Goal: Transaction & Acquisition: Purchase product/service

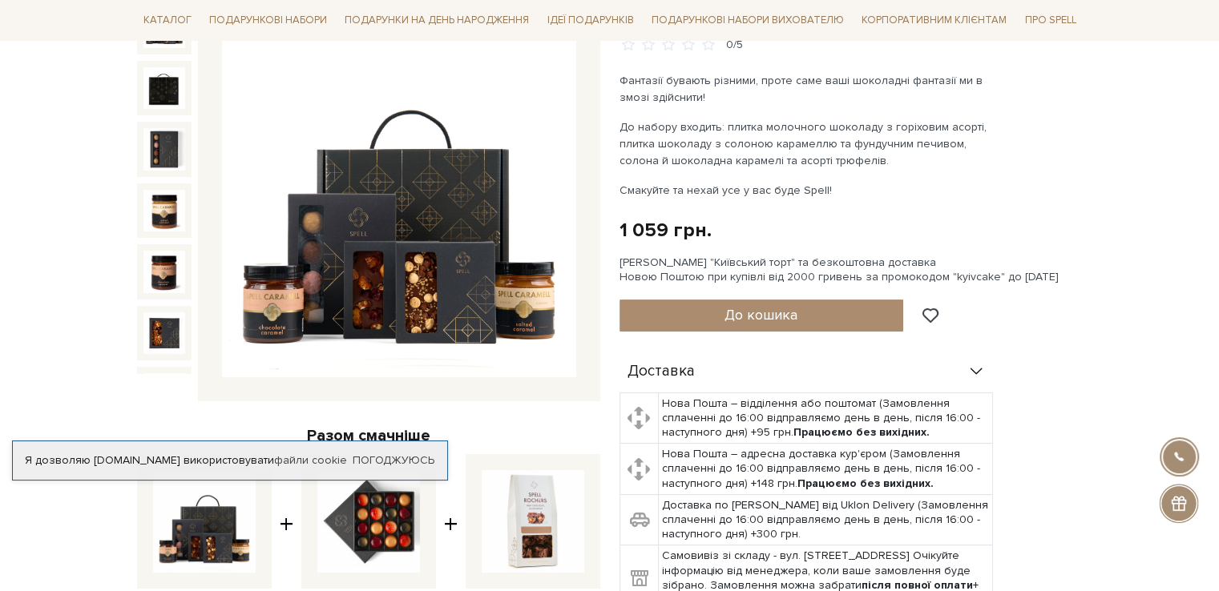
scroll to position [240, 0]
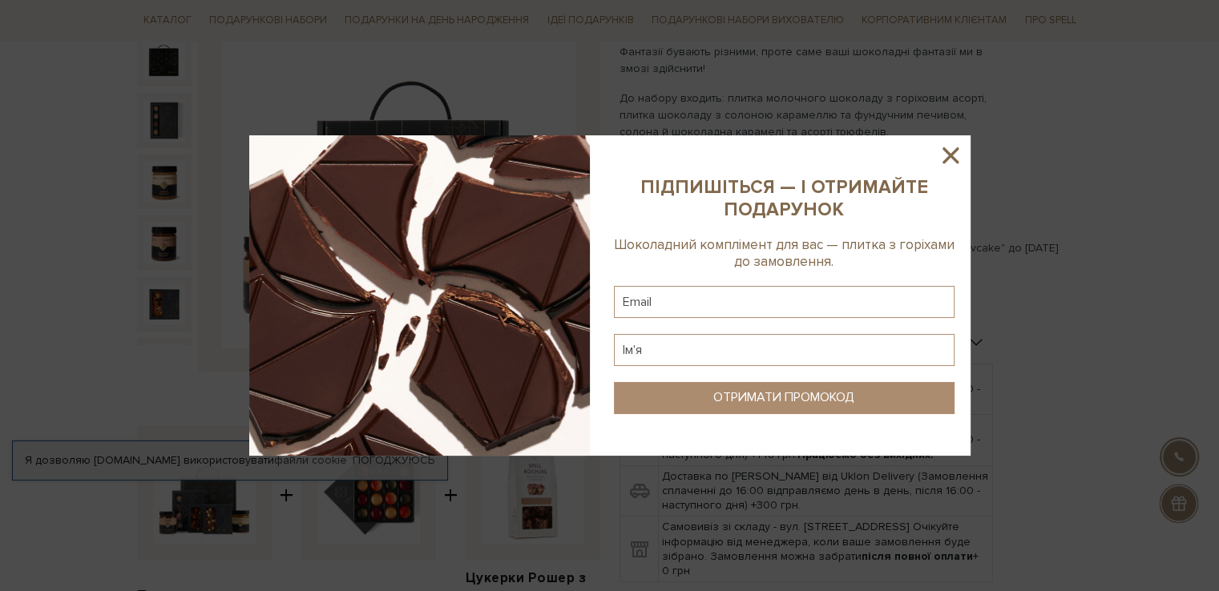
click at [952, 155] on icon at bounding box center [950, 155] width 27 height 27
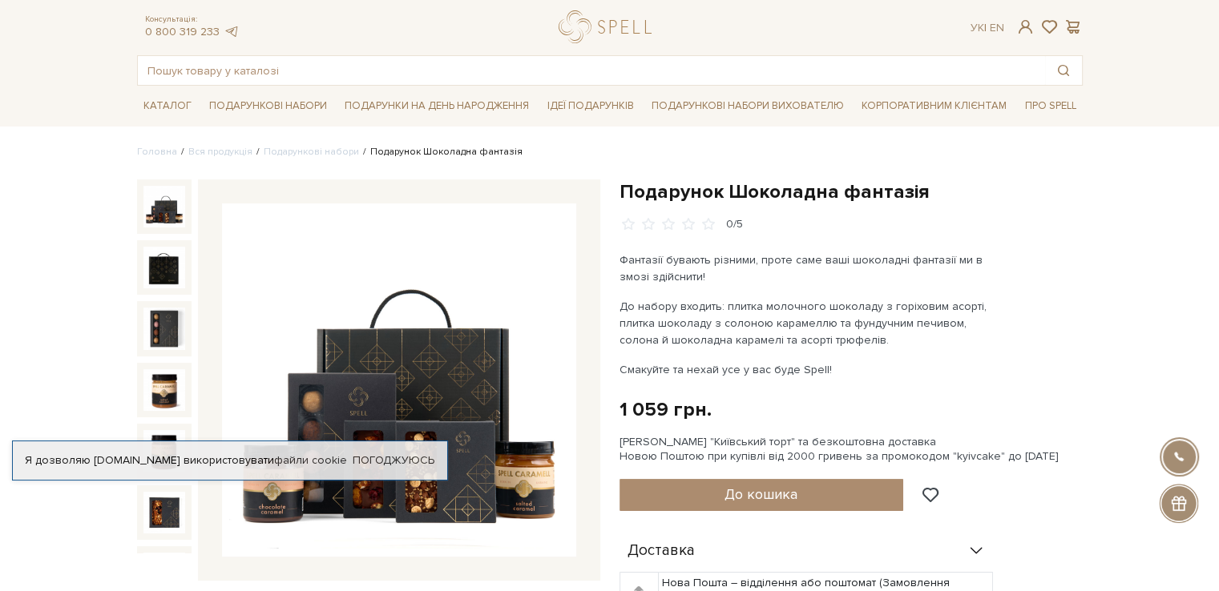
scroll to position [0, 0]
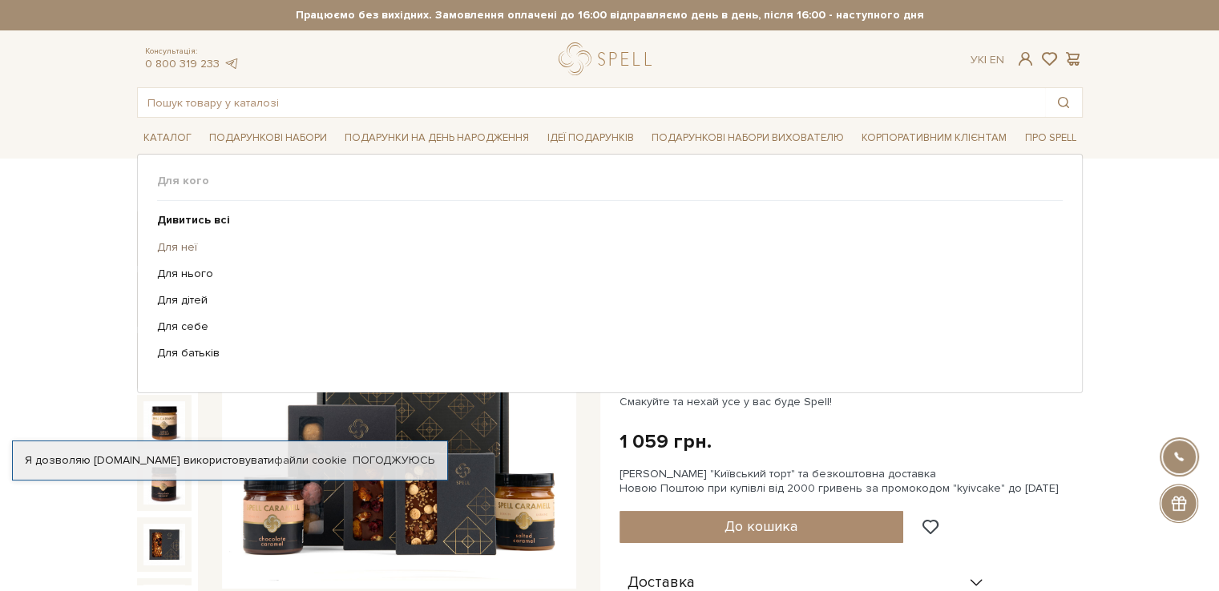
click at [185, 248] on link "Для неї" at bounding box center [603, 247] width 893 height 14
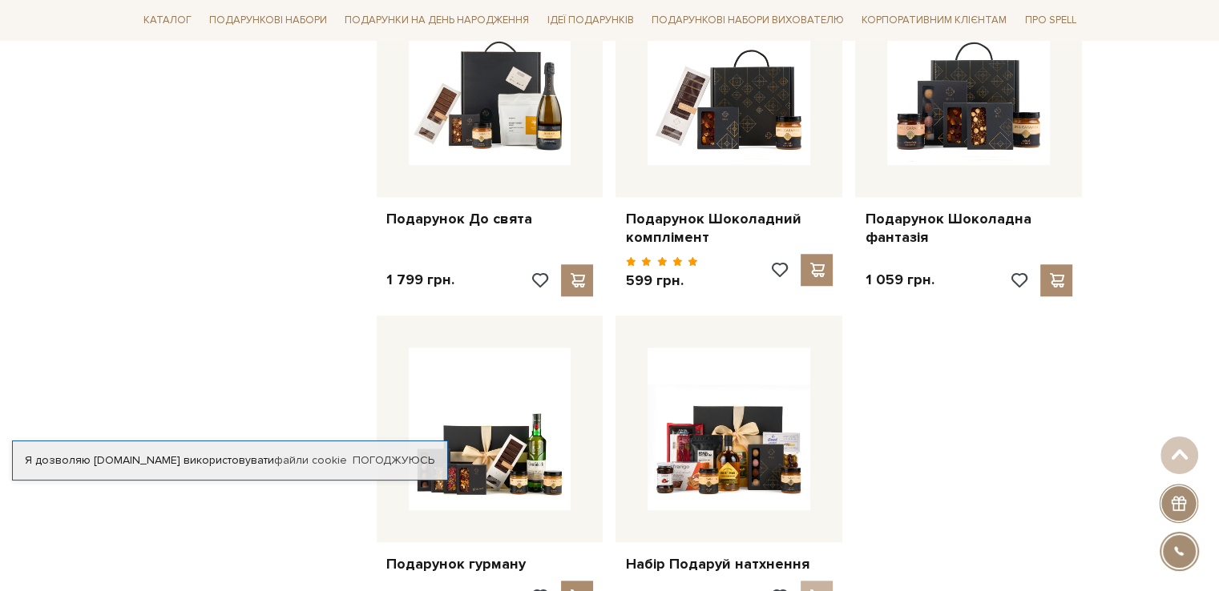
scroll to position [1362, 0]
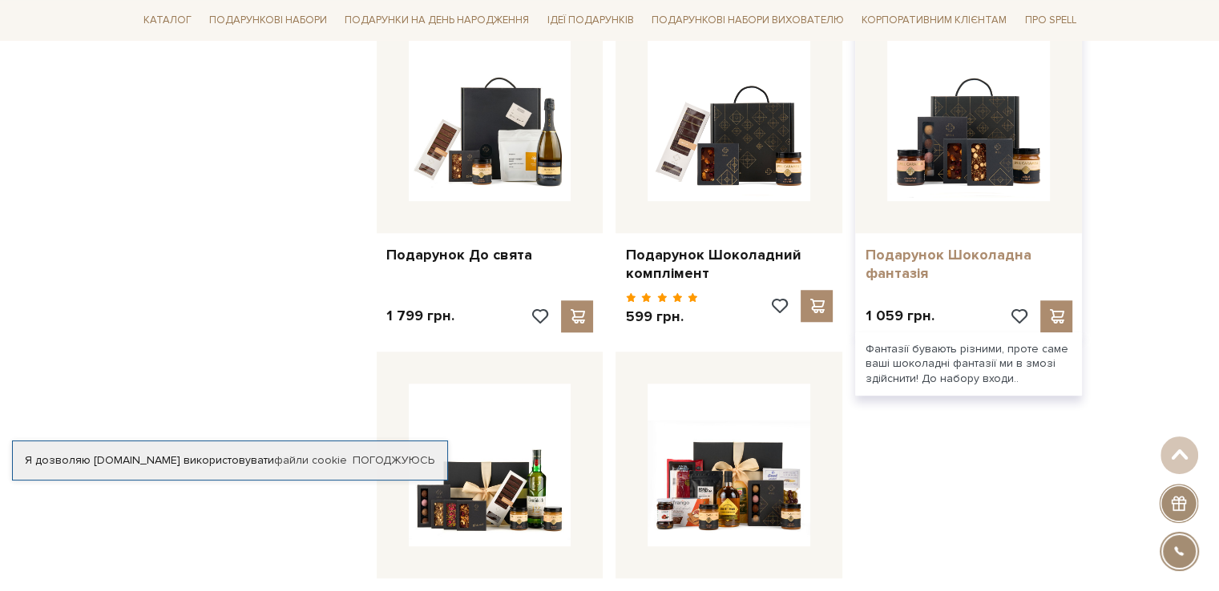
click at [908, 253] on link "Подарунок Шоколадна фантазія" at bounding box center [969, 265] width 208 height 38
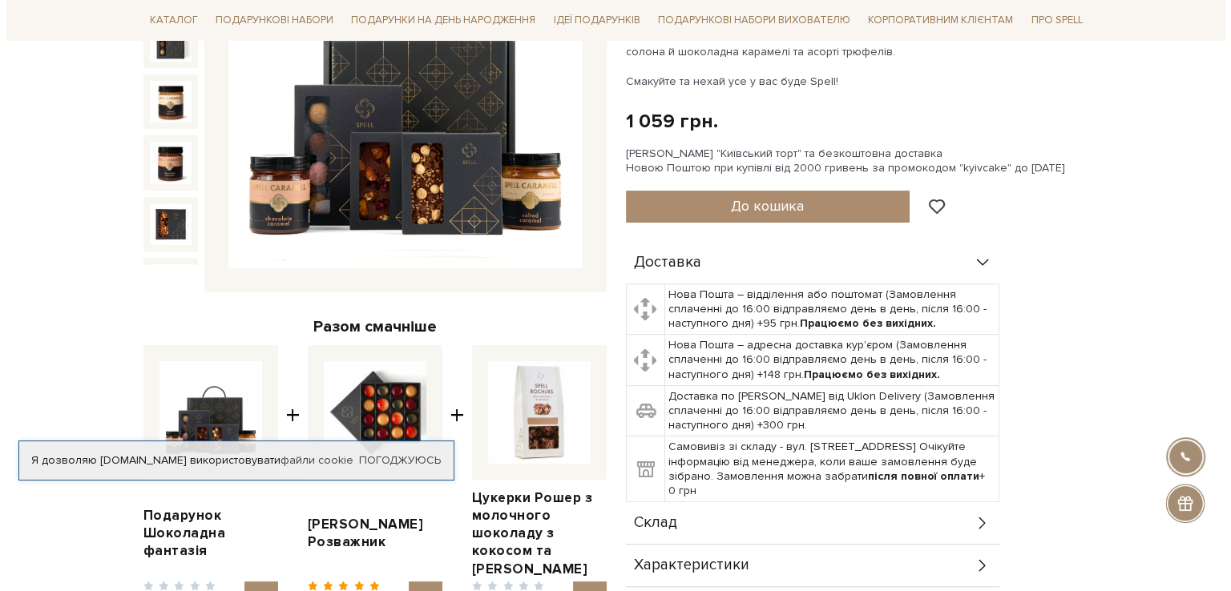
scroll to position [240, 0]
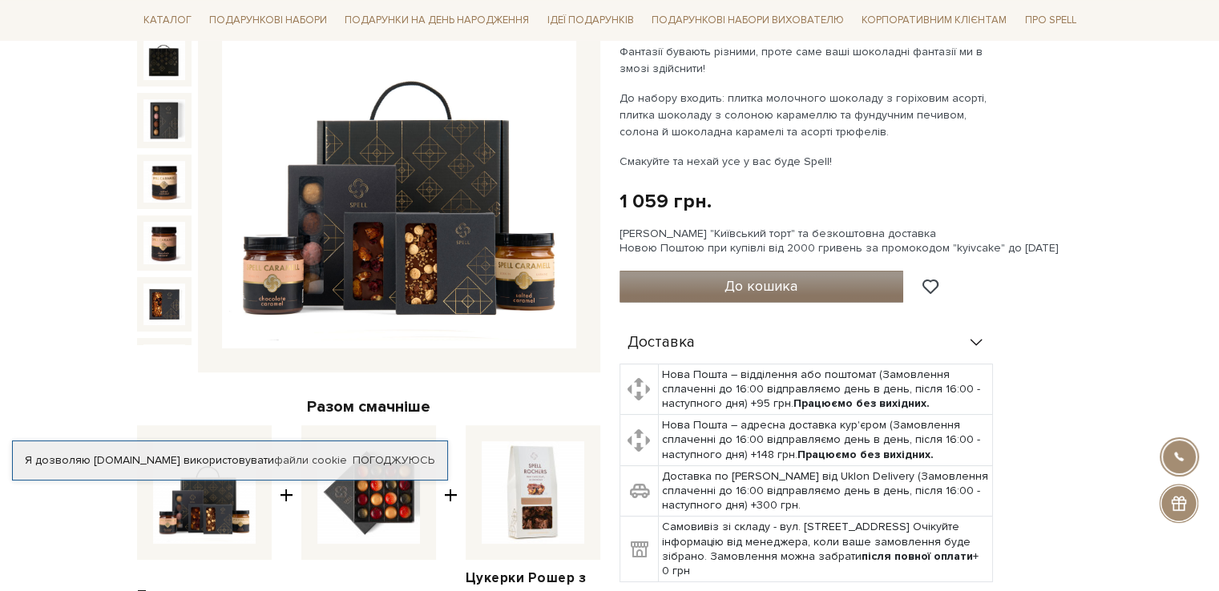
click at [770, 287] on span "До кошика" at bounding box center [760, 286] width 73 height 18
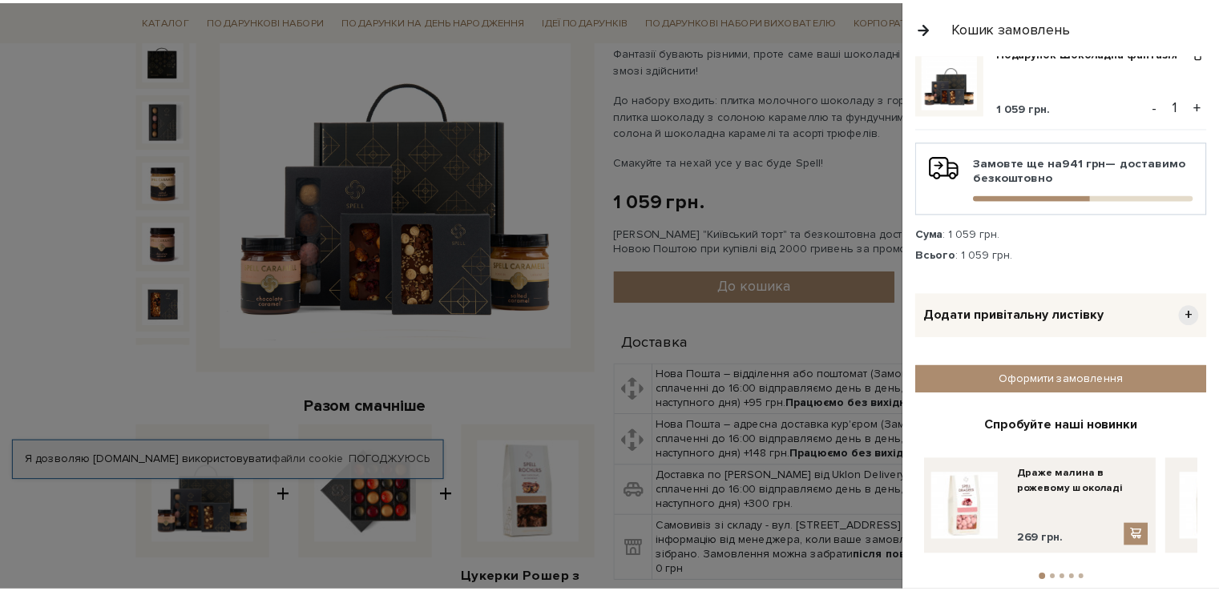
scroll to position [75, 0]
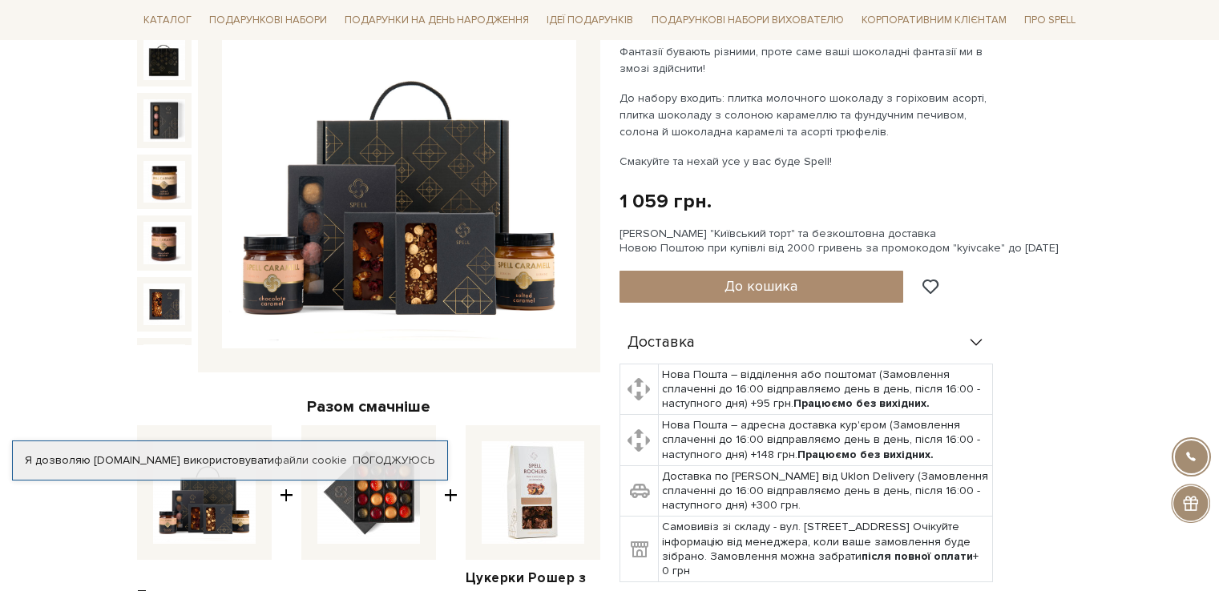
click at [436, 187] on div at bounding box center [615, 295] width 1231 height 591
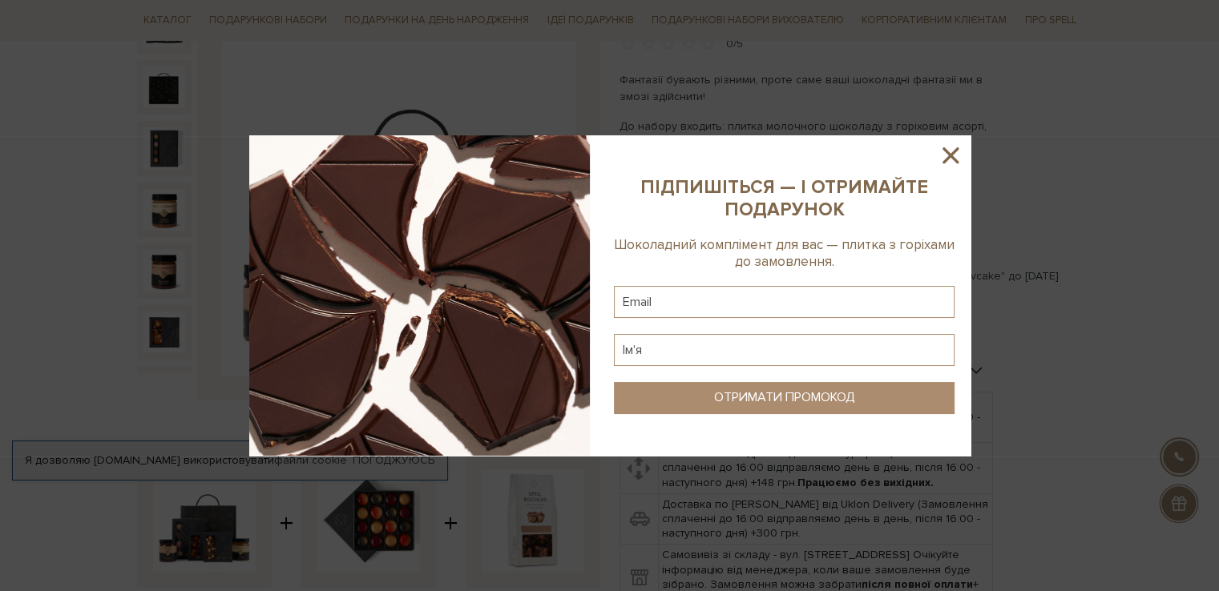
scroll to position [240, 0]
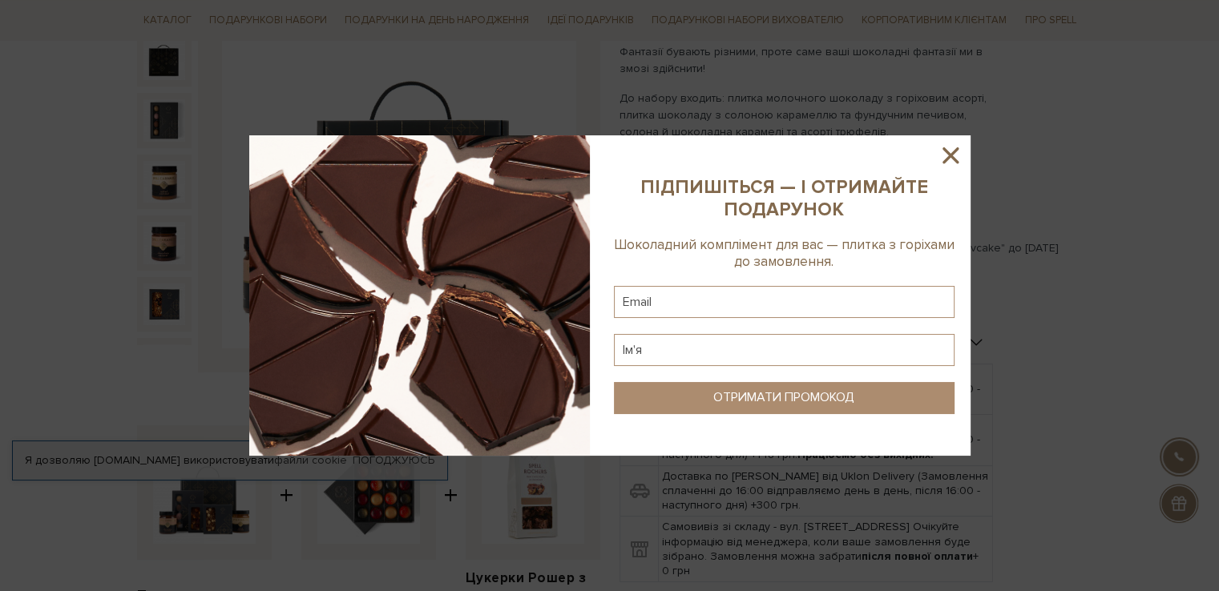
click at [949, 158] on icon at bounding box center [950, 155] width 27 height 27
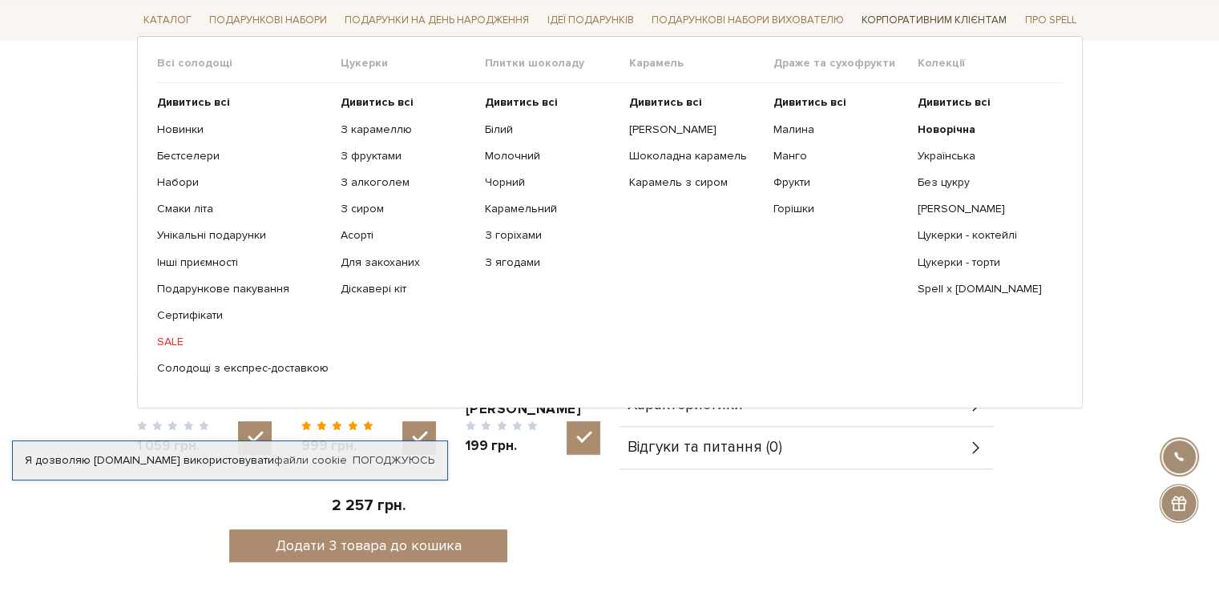
scroll to position [160, 0]
